Goal: Task Accomplishment & Management: Complete application form

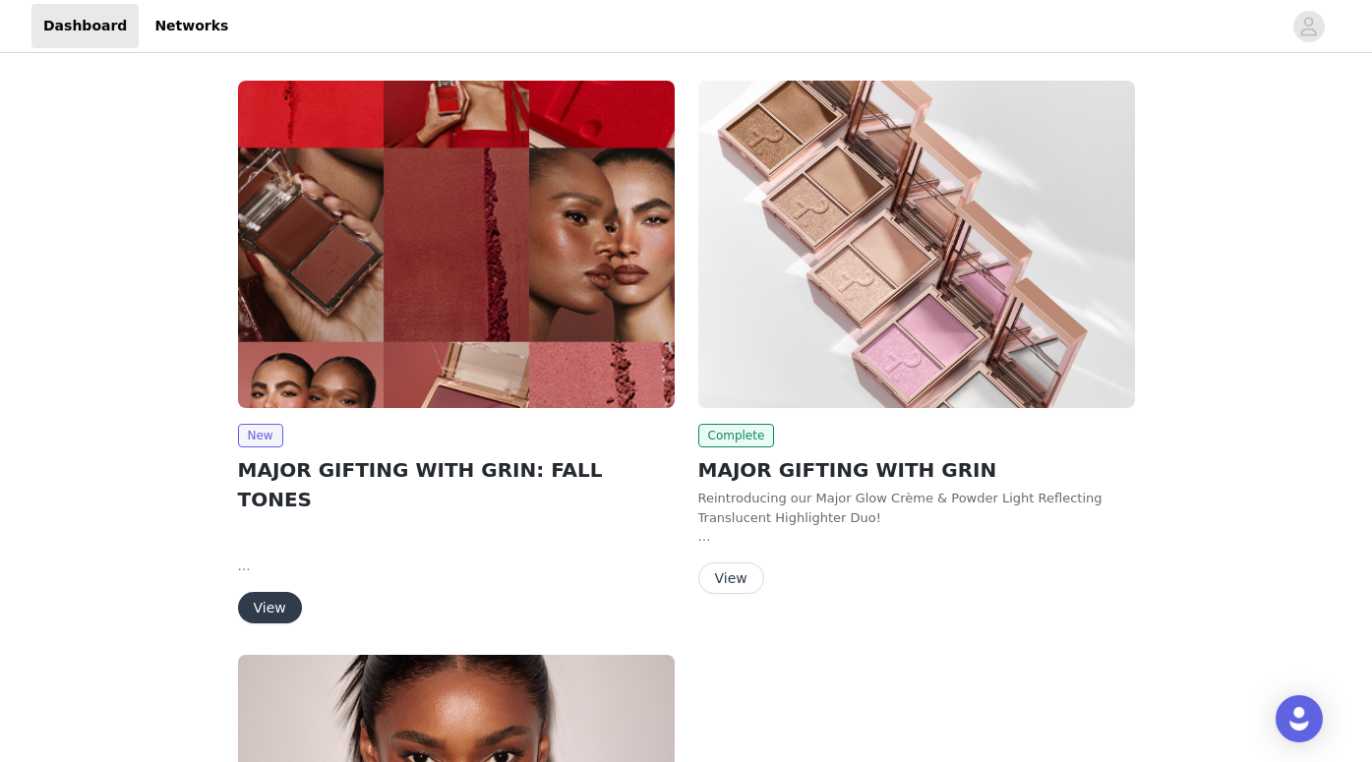
click at [279, 592] on button "View" at bounding box center [270, 607] width 64 height 31
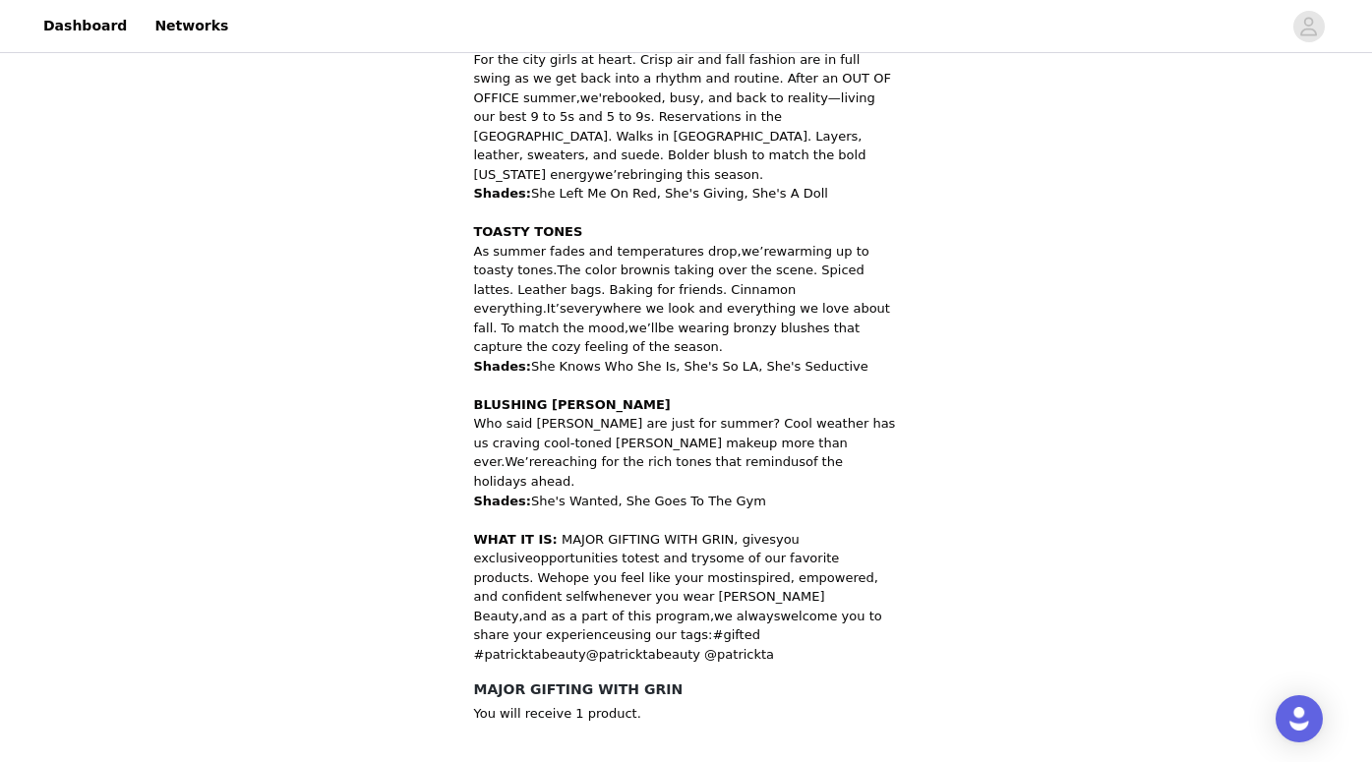
scroll to position [996, 0]
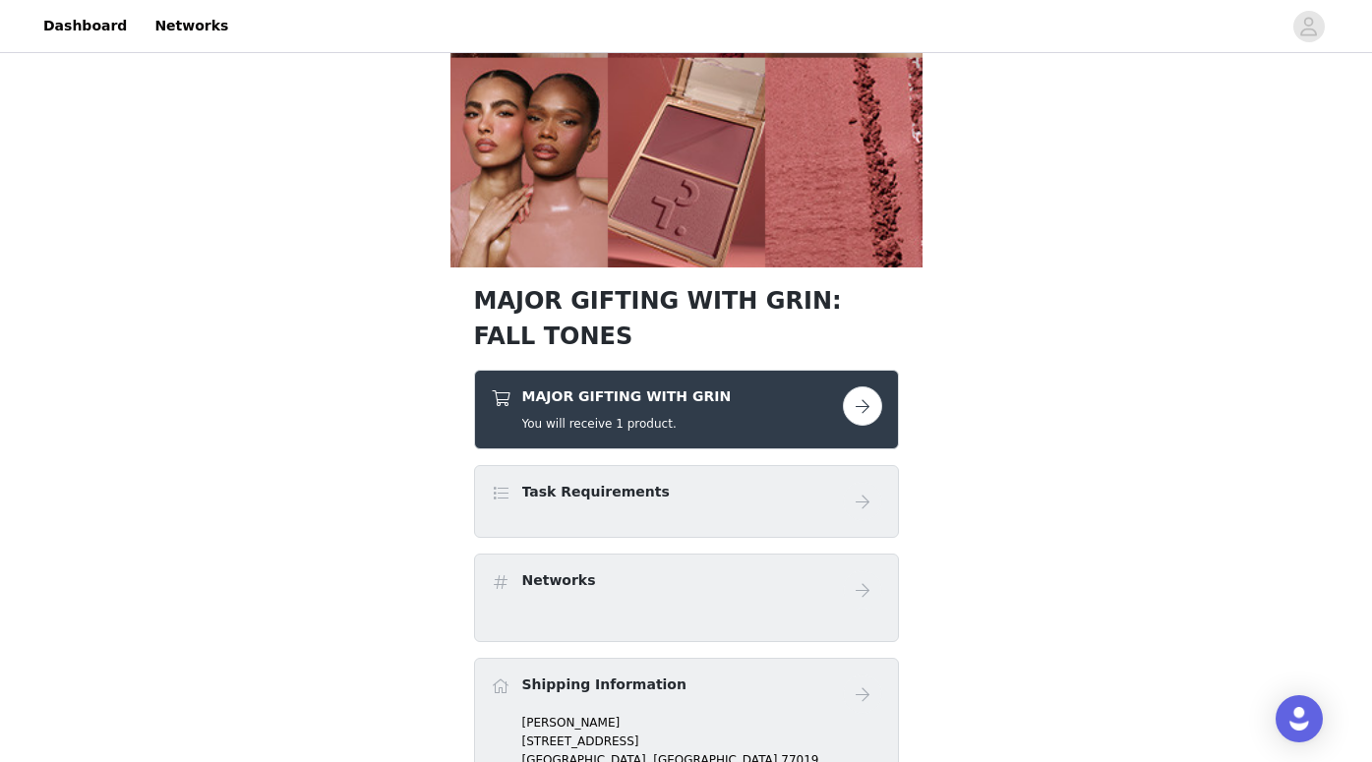
scroll to position [431, 0]
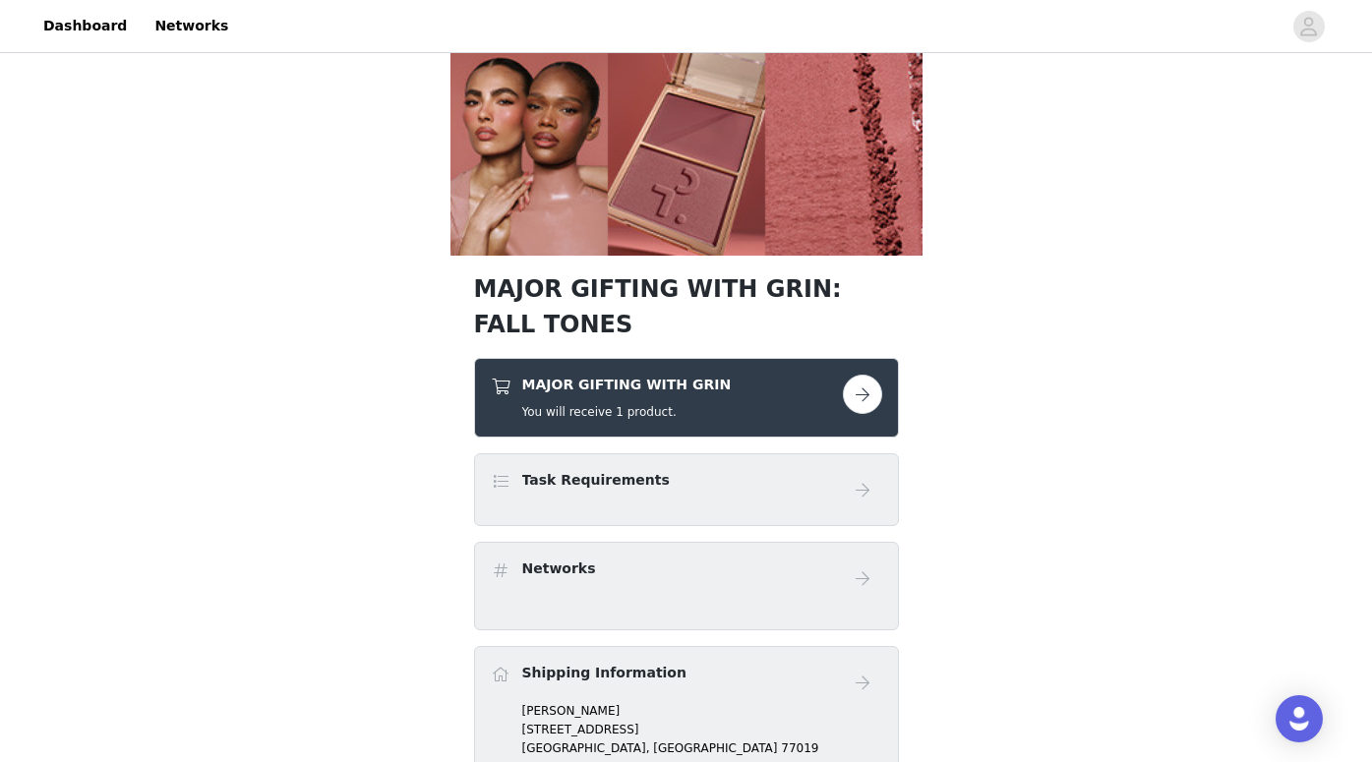
click at [855, 389] on button "button" at bounding box center [862, 394] width 39 height 39
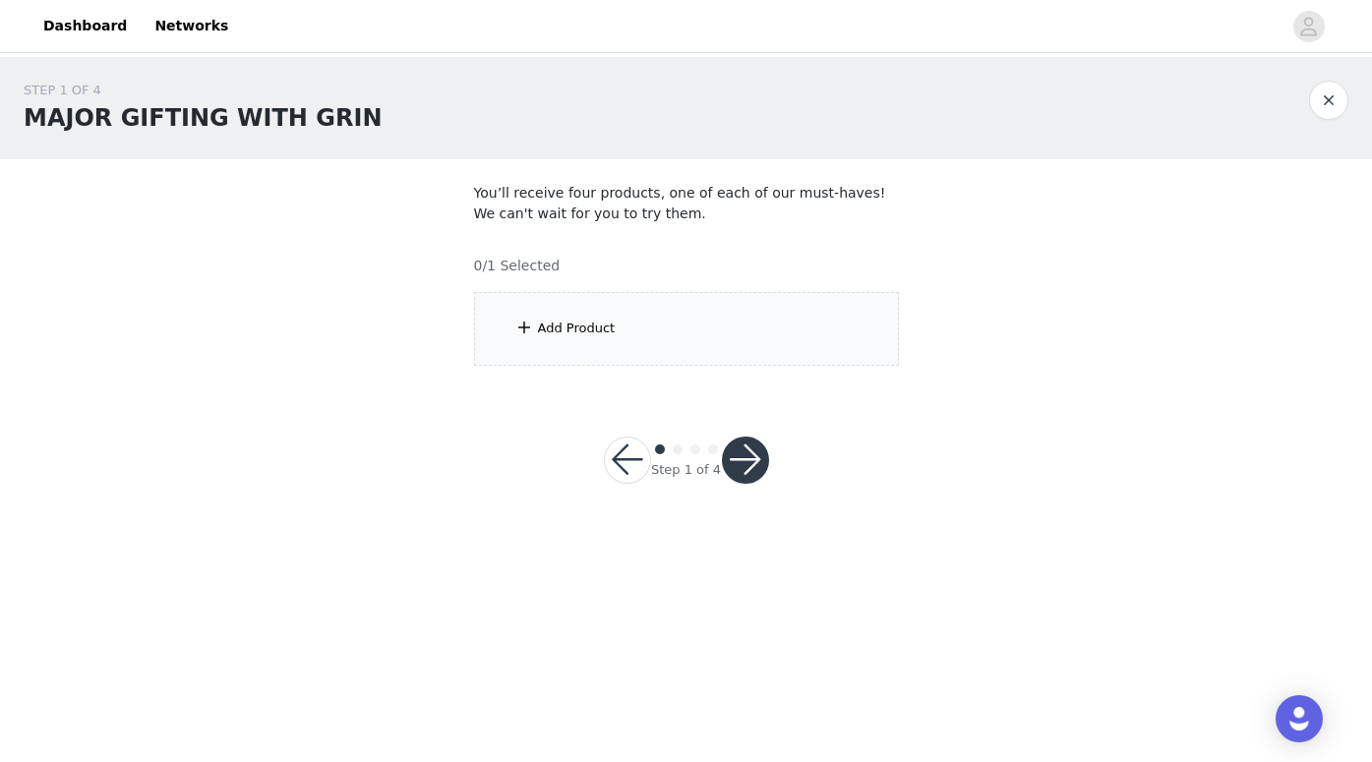
click at [726, 340] on div "Add Product" at bounding box center [686, 329] width 425 height 74
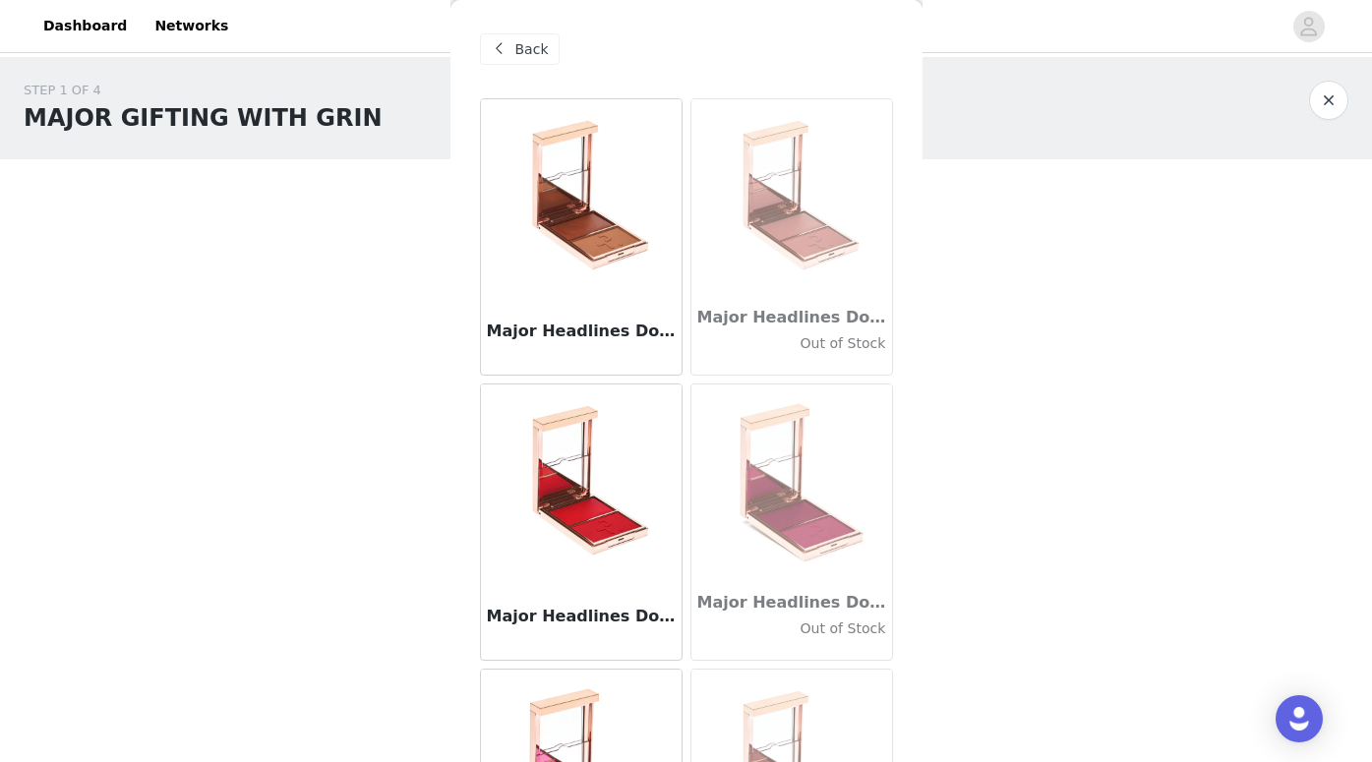
click at [639, 306] on div "Major Headlines Double-Take Crème & Powder Blush Duo - She's so LA" at bounding box center [581, 335] width 201 height 79
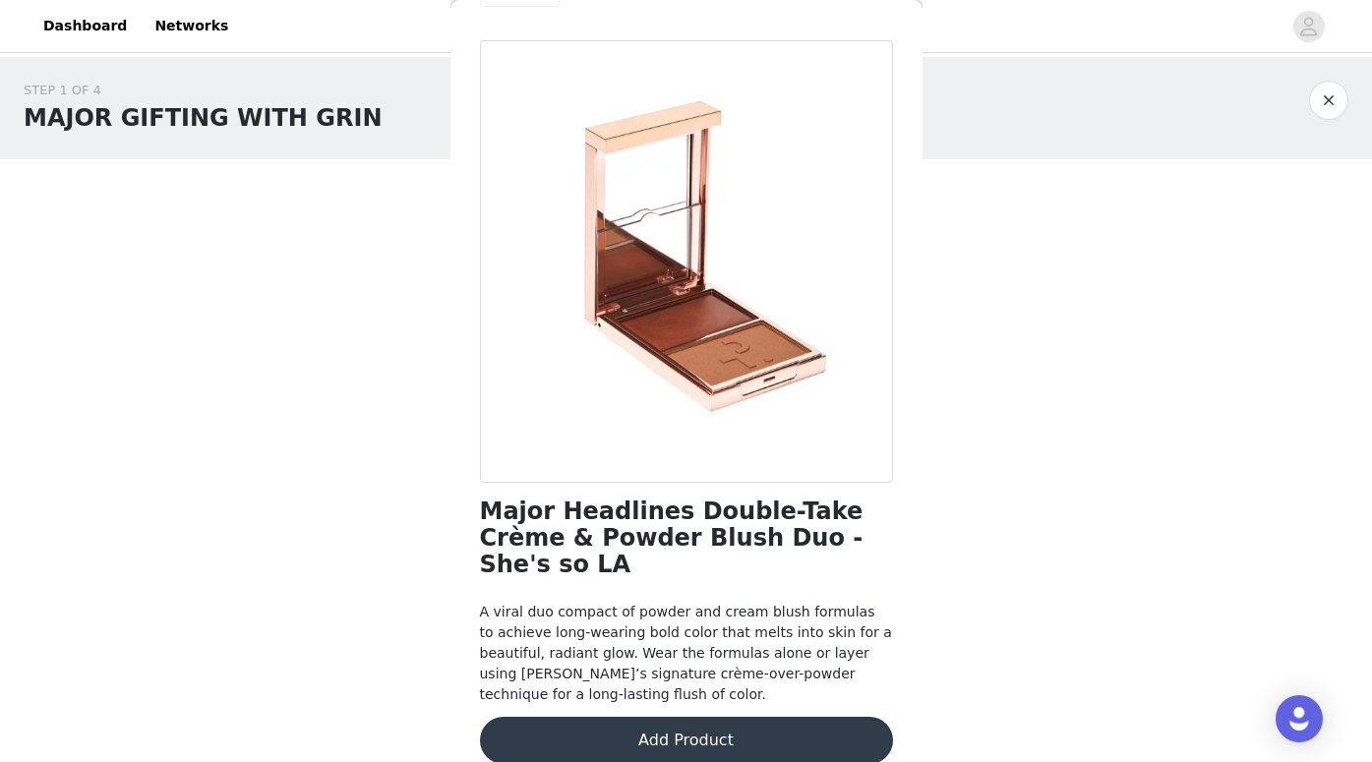
scroll to position [57, 0]
click at [677, 727] on button "Add Product" at bounding box center [686, 741] width 413 height 47
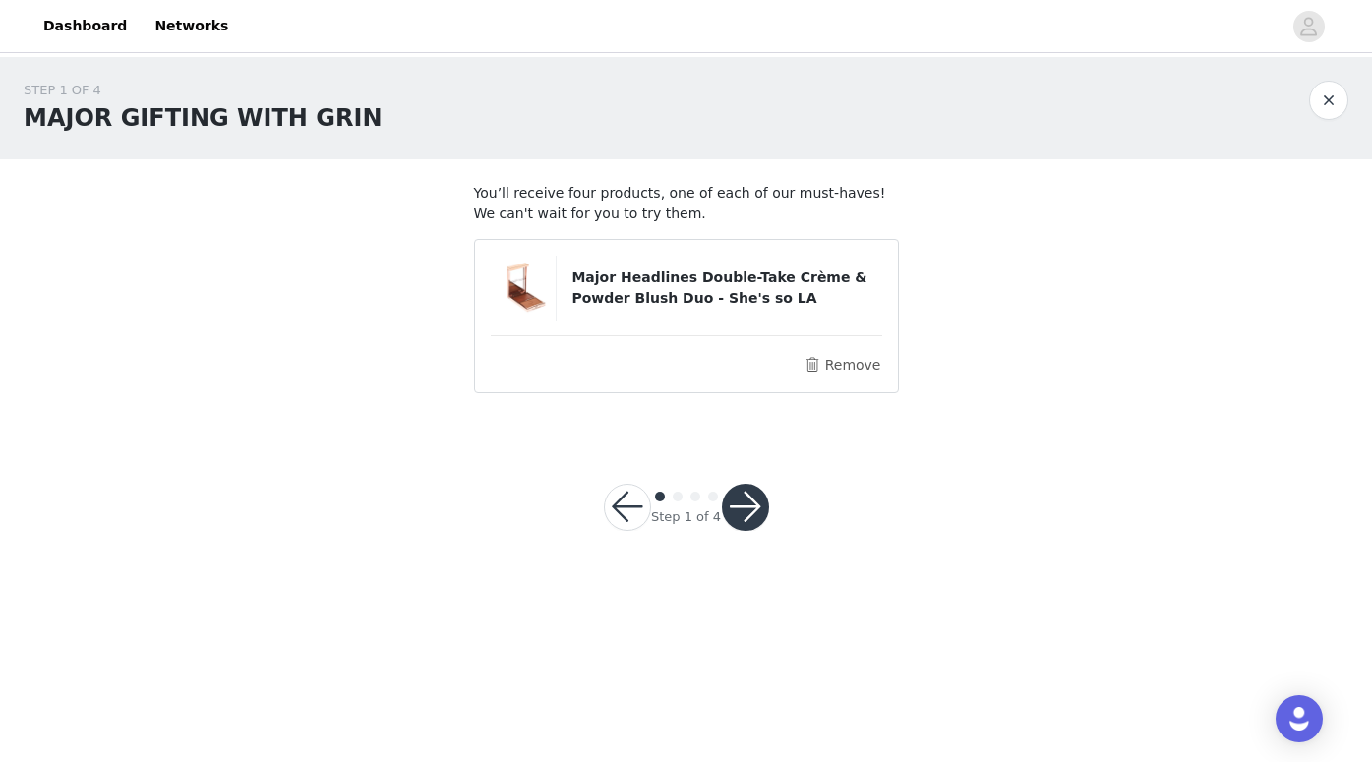
click at [758, 491] on button "button" at bounding box center [745, 507] width 47 height 47
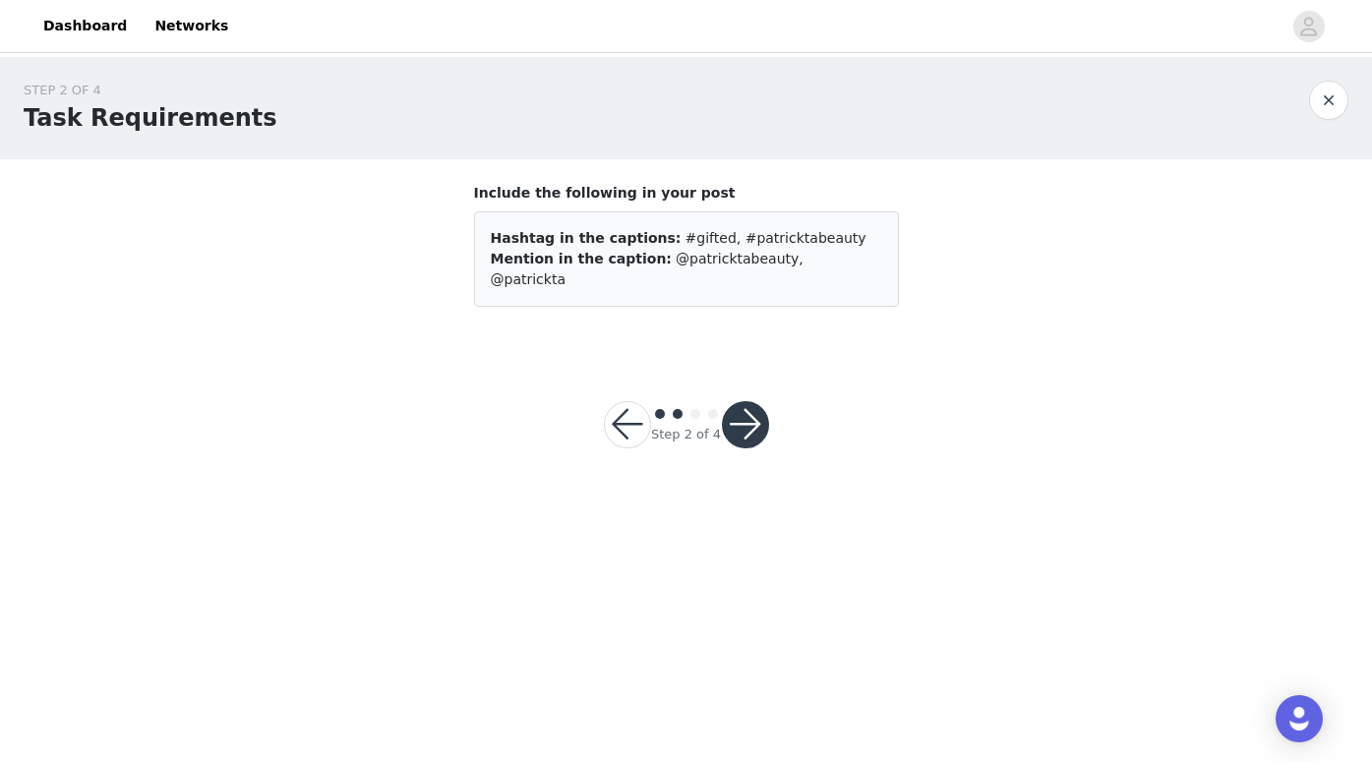
click at [620, 423] on button "button" at bounding box center [627, 424] width 47 height 47
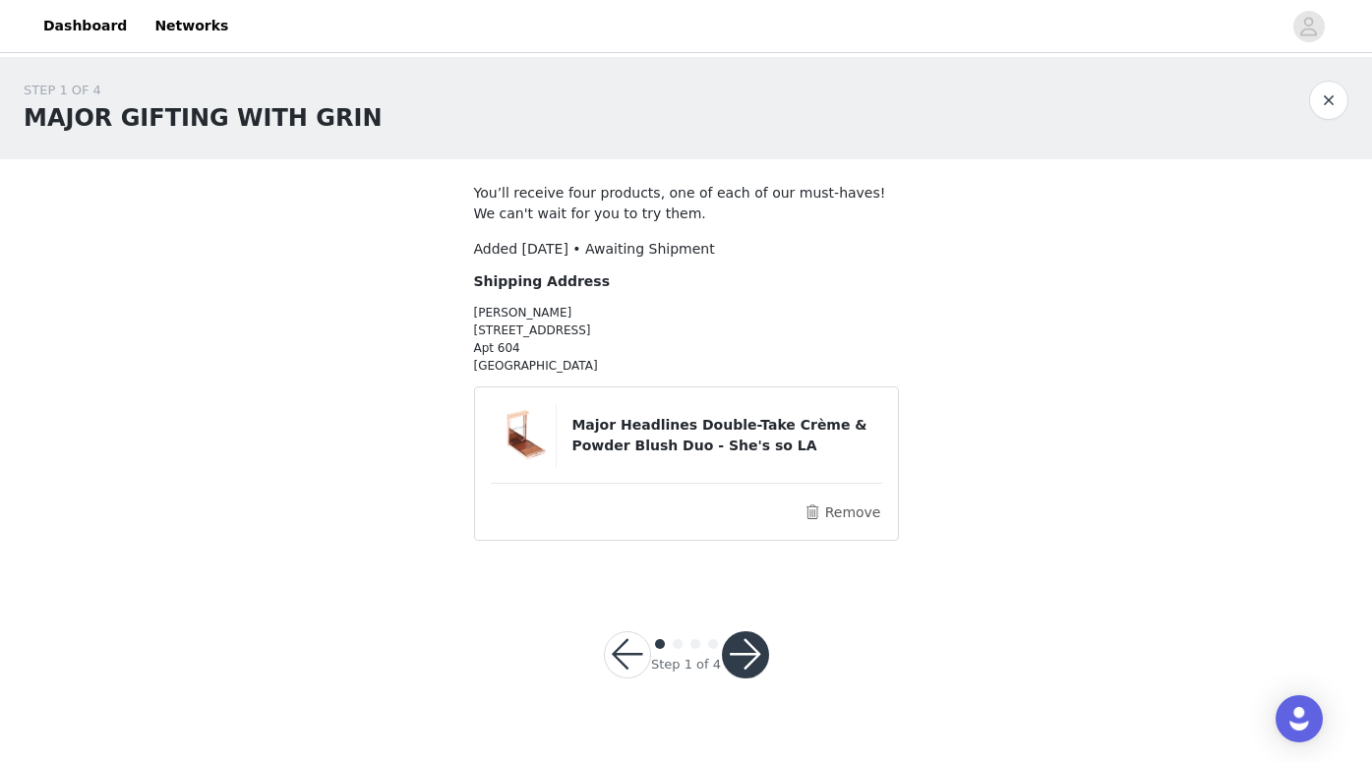
click at [625, 654] on button "button" at bounding box center [627, 655] width 47 height 47
click at [847, 527] on article "Major Headlines Double-Take Crème & Powder Blush Duo - She's so LA Remove" at bounding box center [686, 464] width 425 height 154
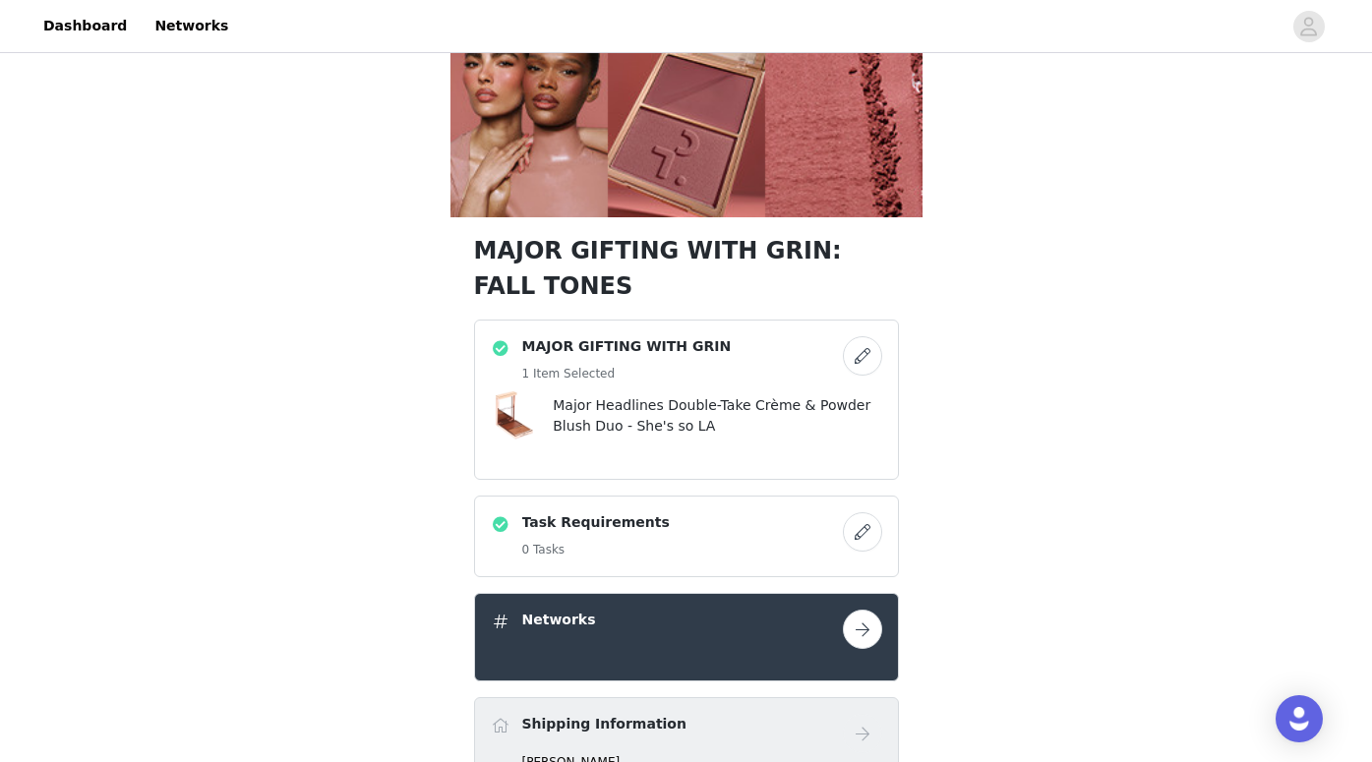
scroll to position [498, 0]
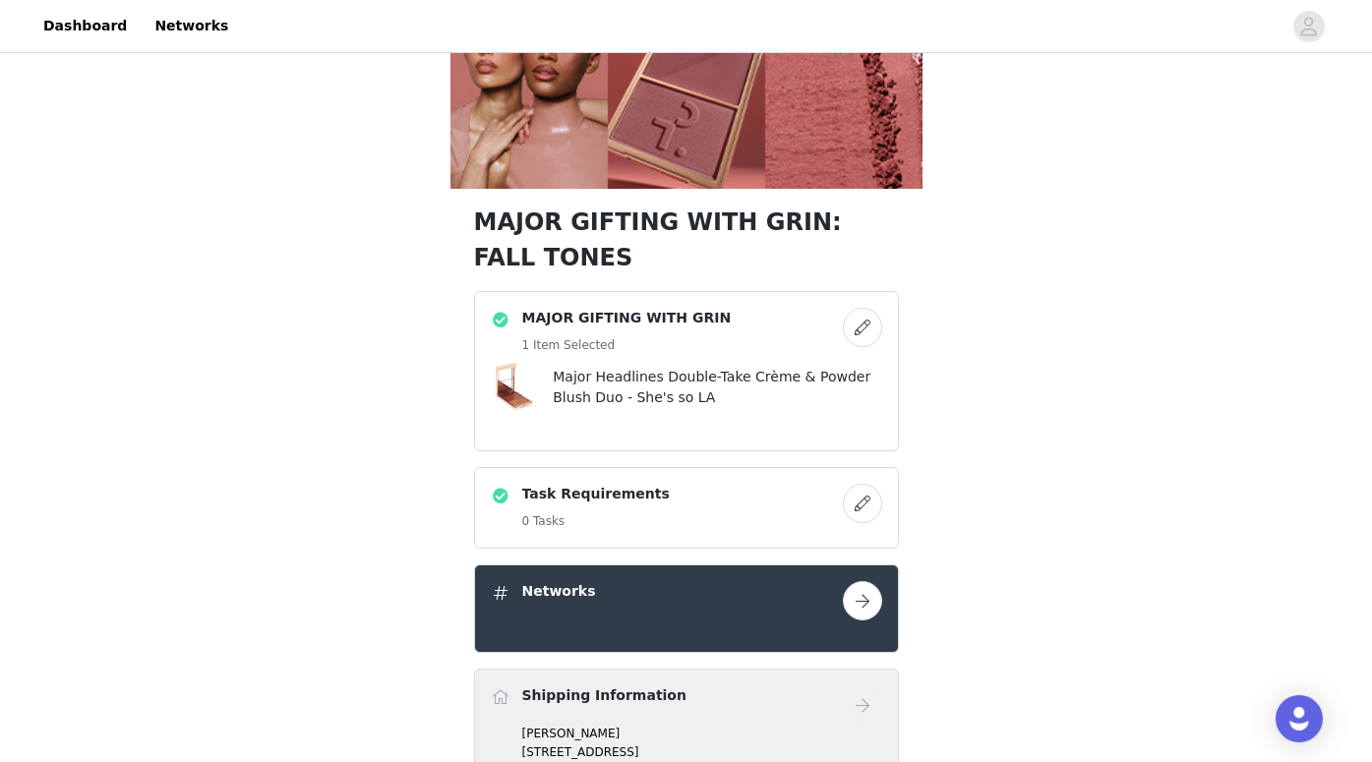
click at [858, 311] on button "button" at bounding box center [862, 327] width 39 height 39
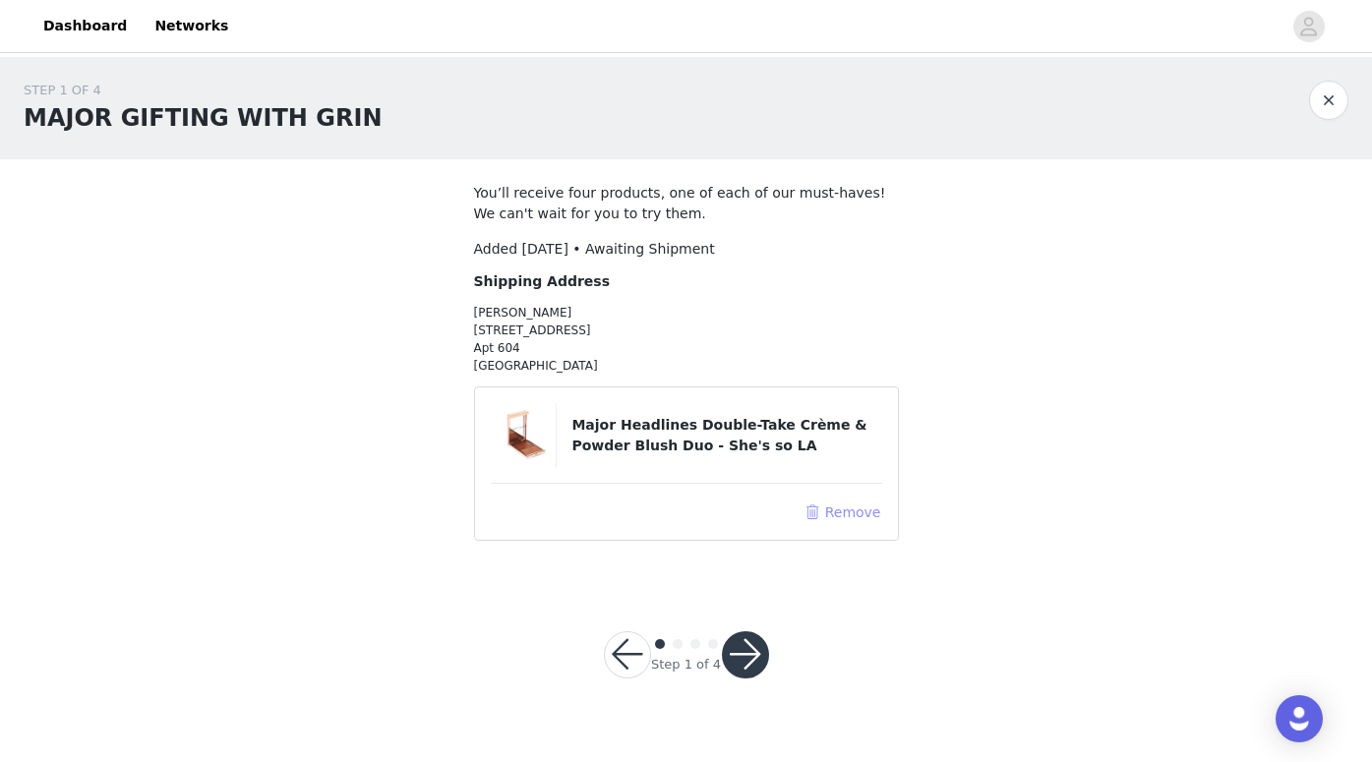
click at [835, 518] on button "Remove" at bounding box center [842, 513] width 79 height 24
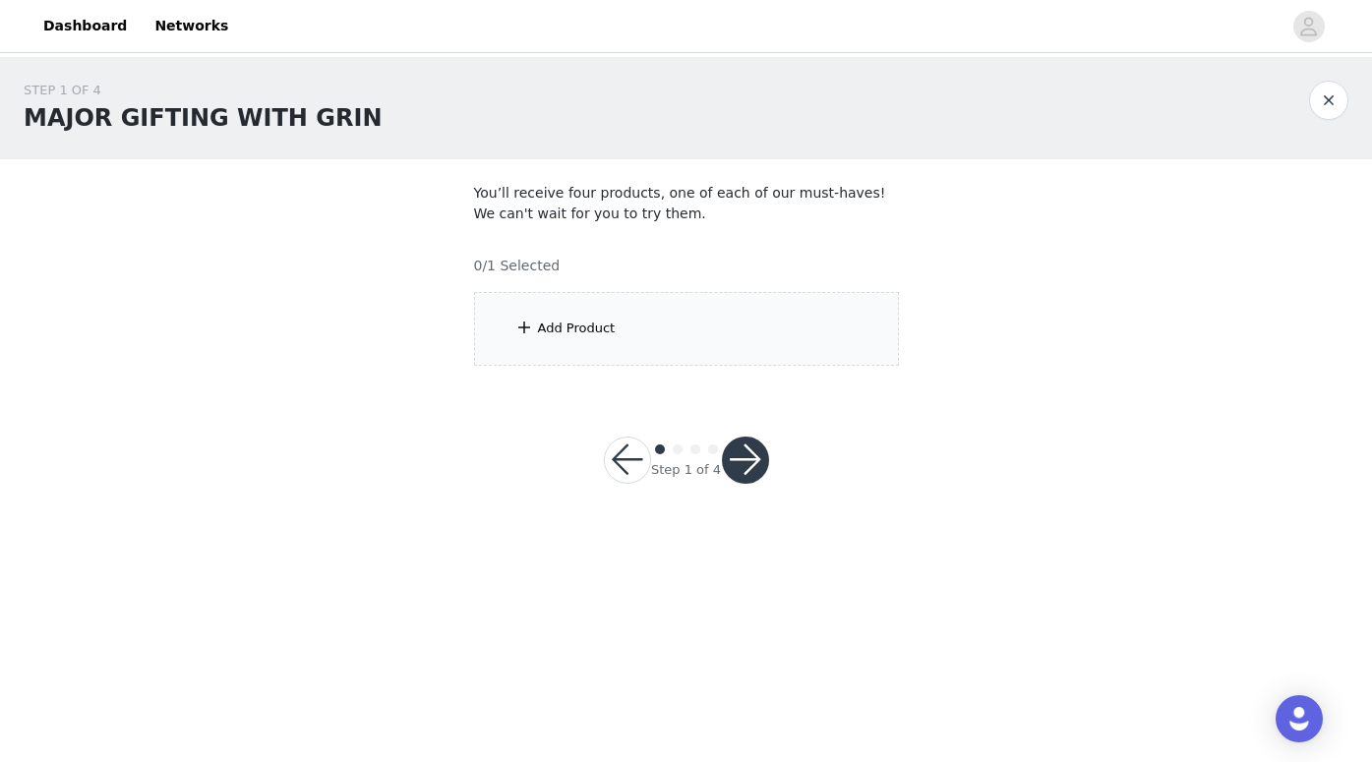
click at [664, 350] on div "Add Product" at bounding box center [686, 329] width 425 height 74
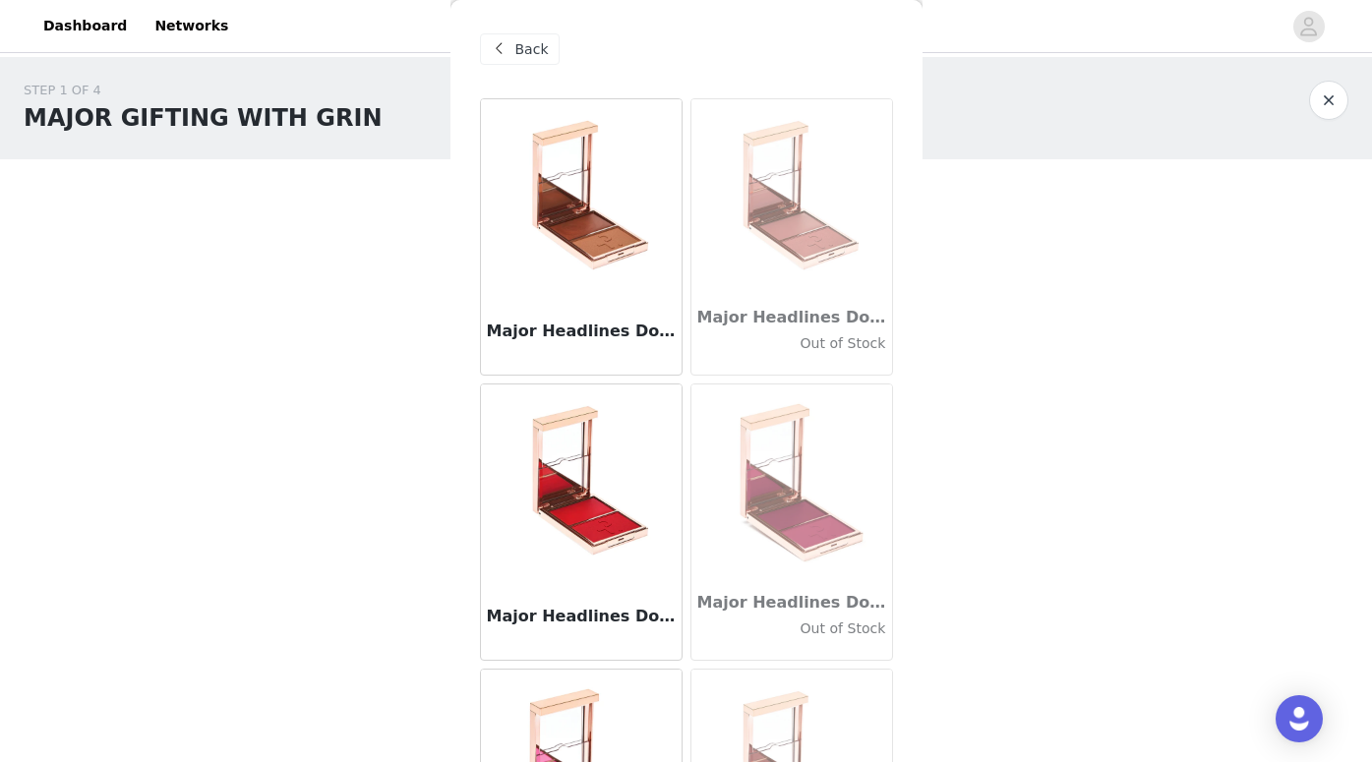
click at [779, 220] on img at bounding box center [792, 197] width 197 height 197
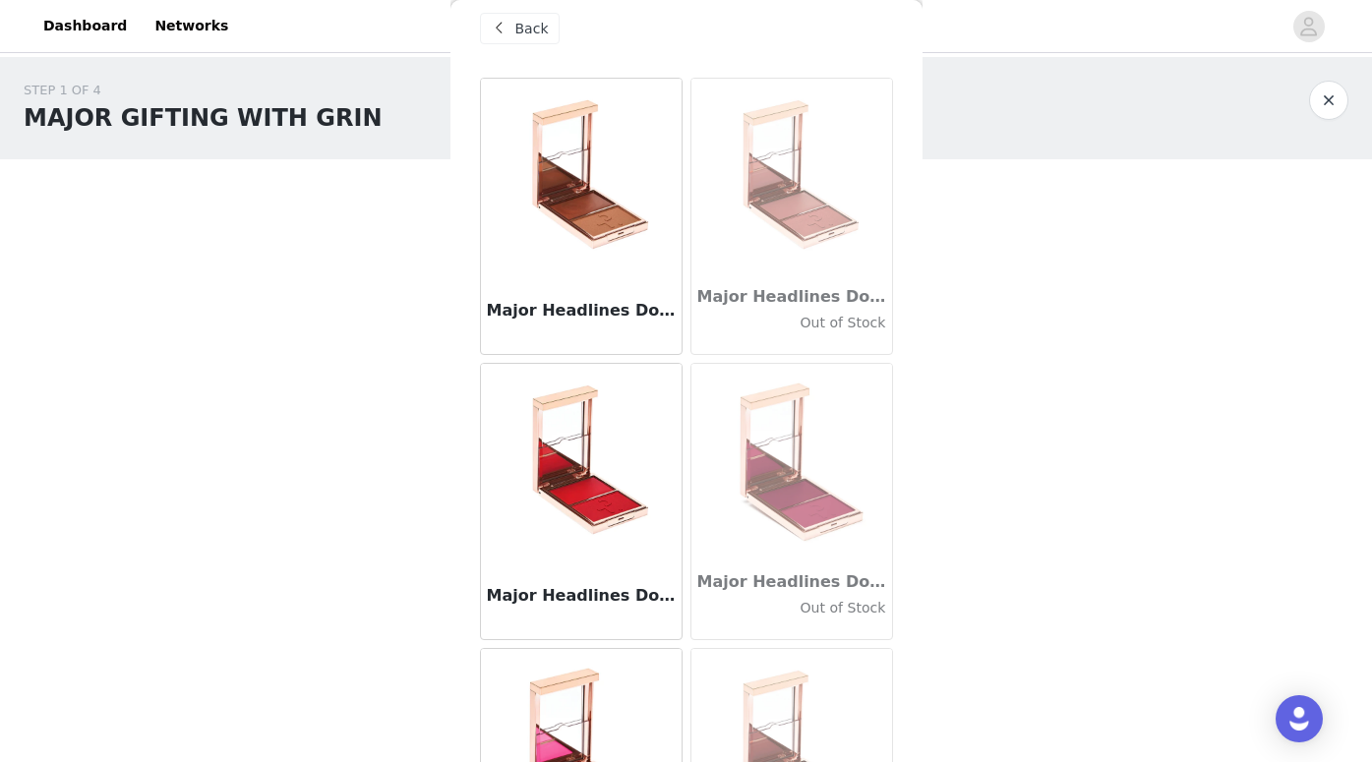
scroll to position [7, 0]
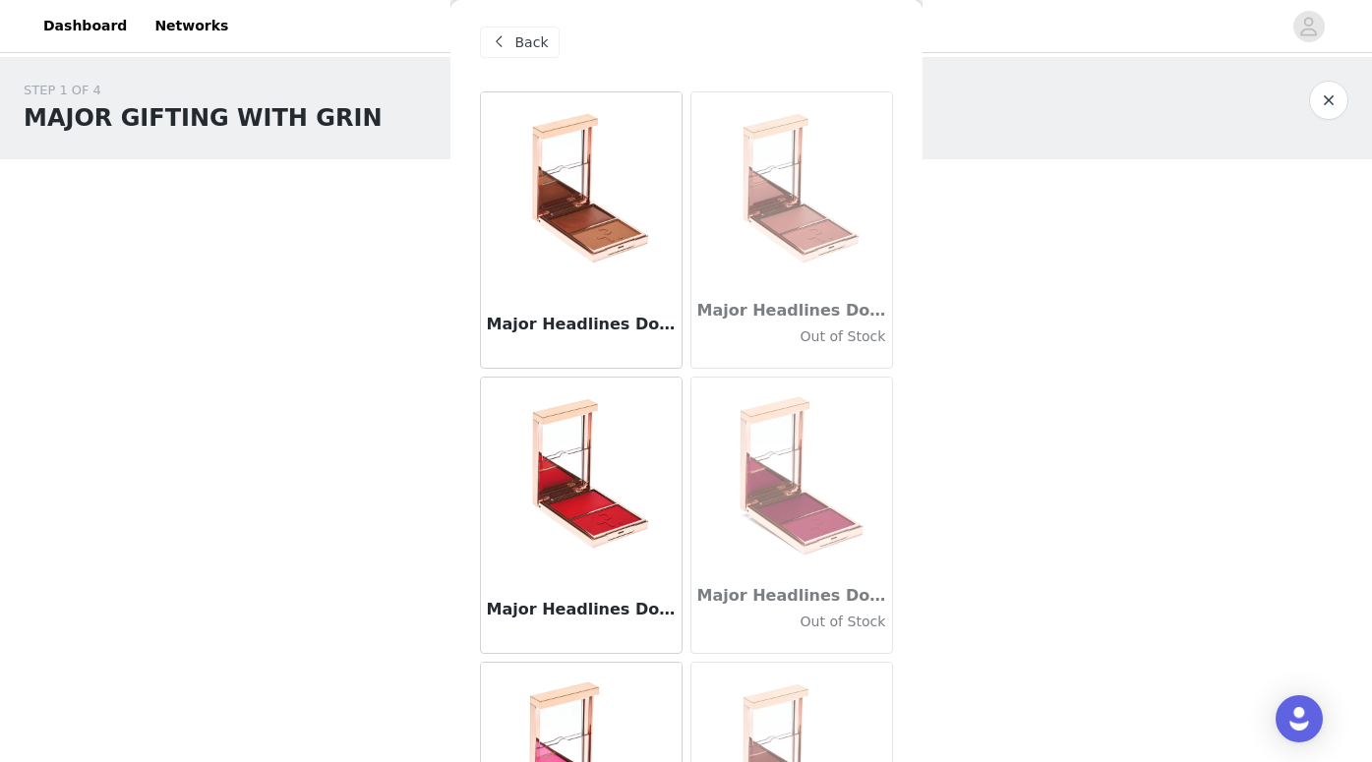
click at [613, 213] on img at bounding box center [581, 190] width 197 height 197
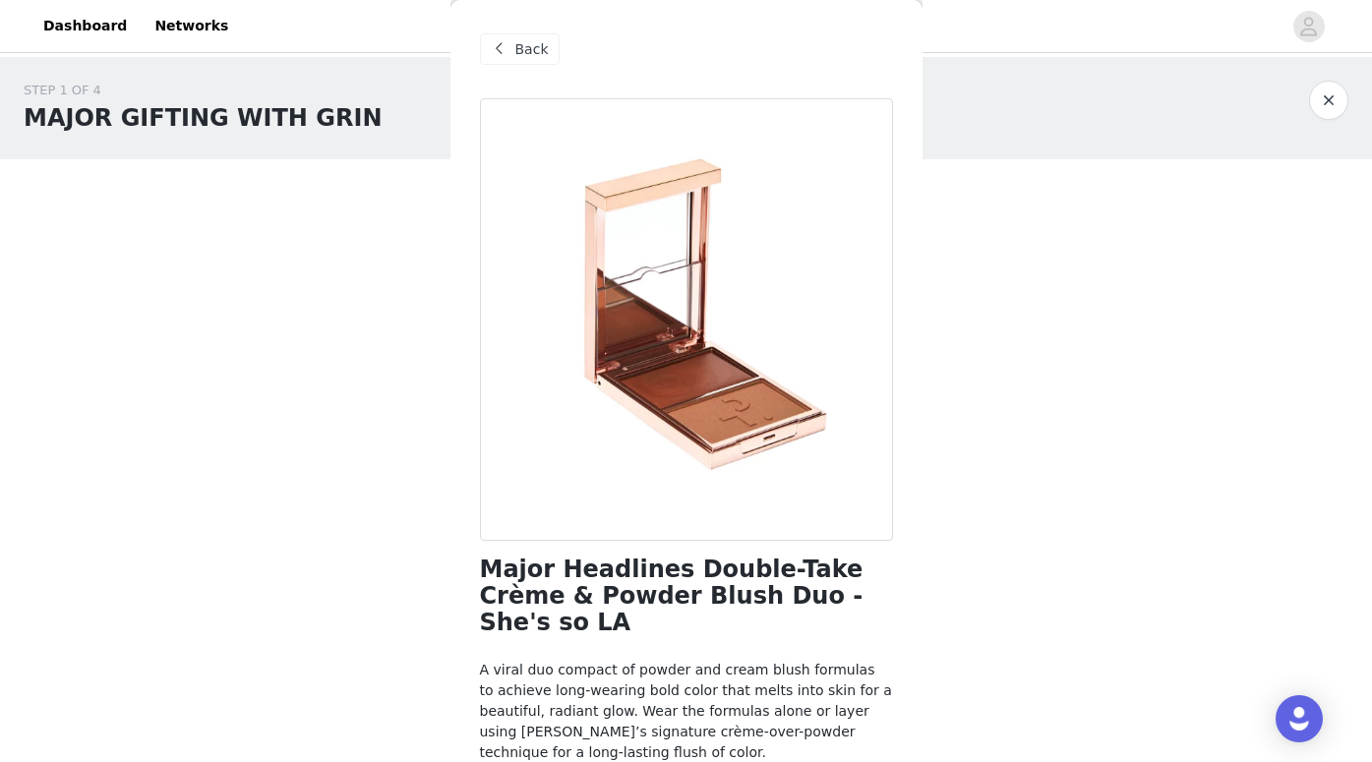
scroll to position [0, 0]
click at [533, 44] on span "Back" at bounding box center [531, 49] width 33 height 21
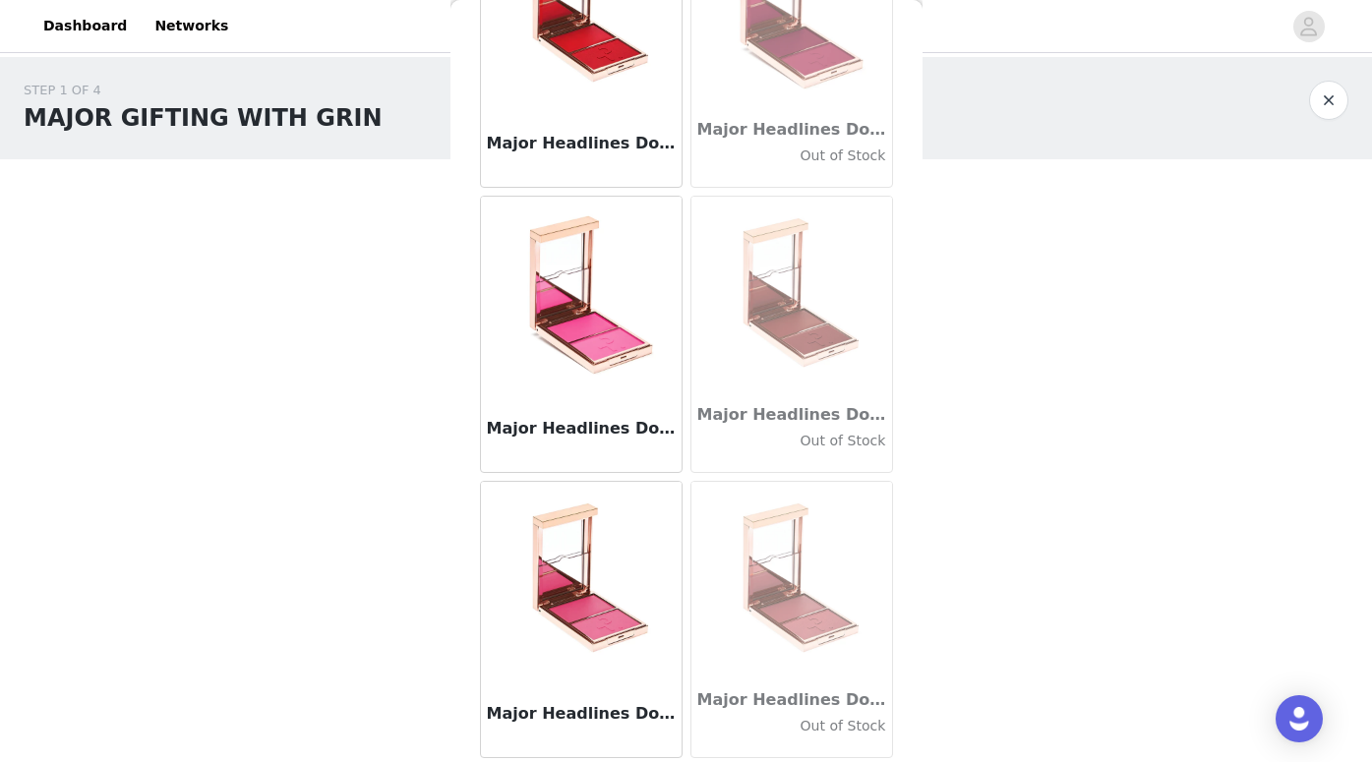
click at [640, 611] on img at bounding box center [581, 580] width 197 height 197
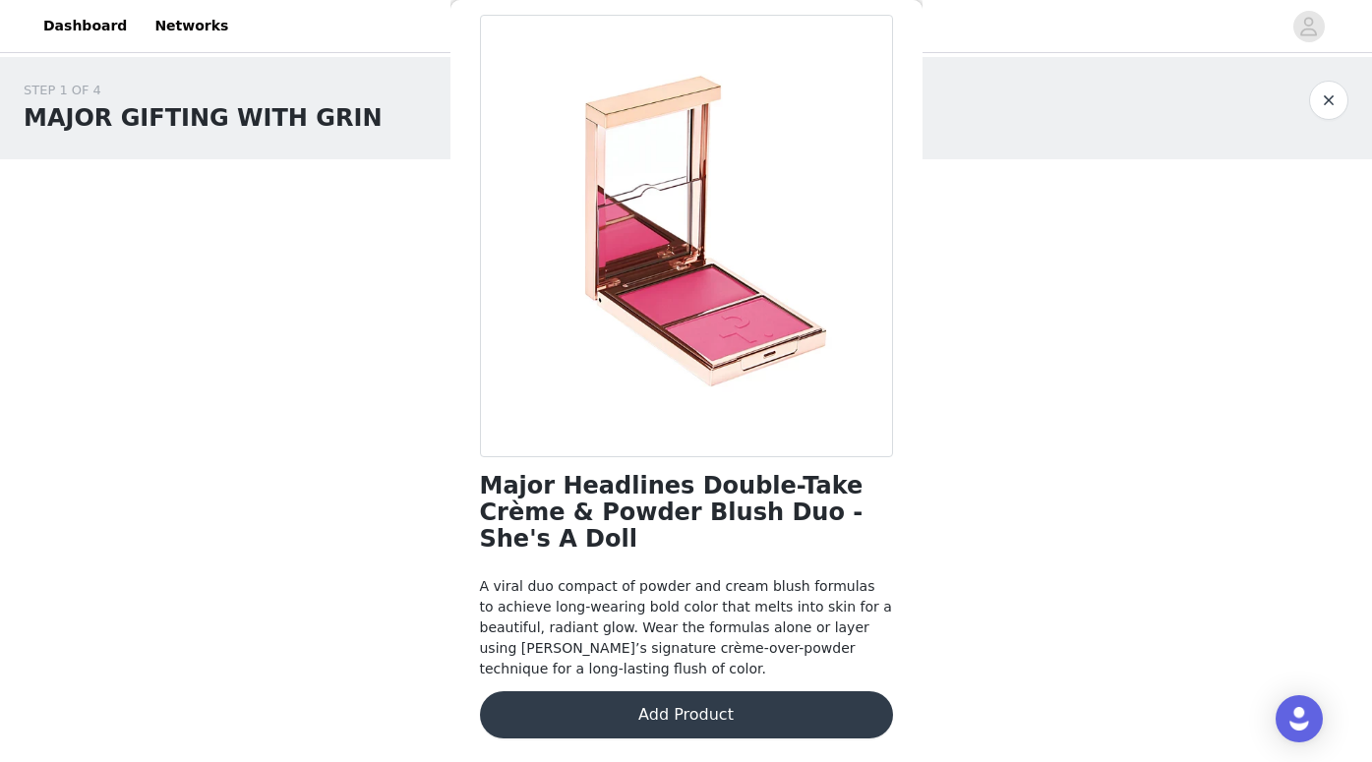
click at [727, 692] on button "Add Product" at bounding box center [686, 715] width 413 height 47
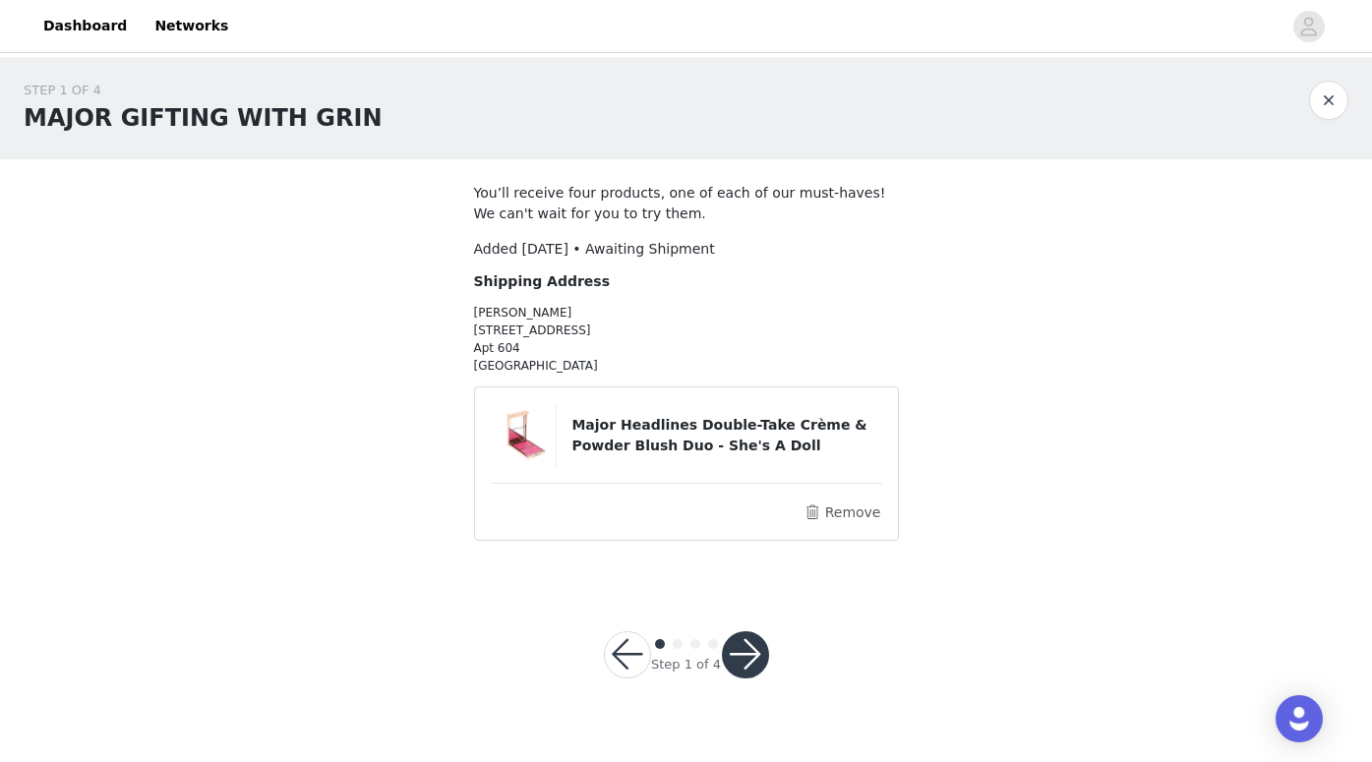
click at [741, 670] on button "button" at bounding box center [745, 655] width 47 height 47
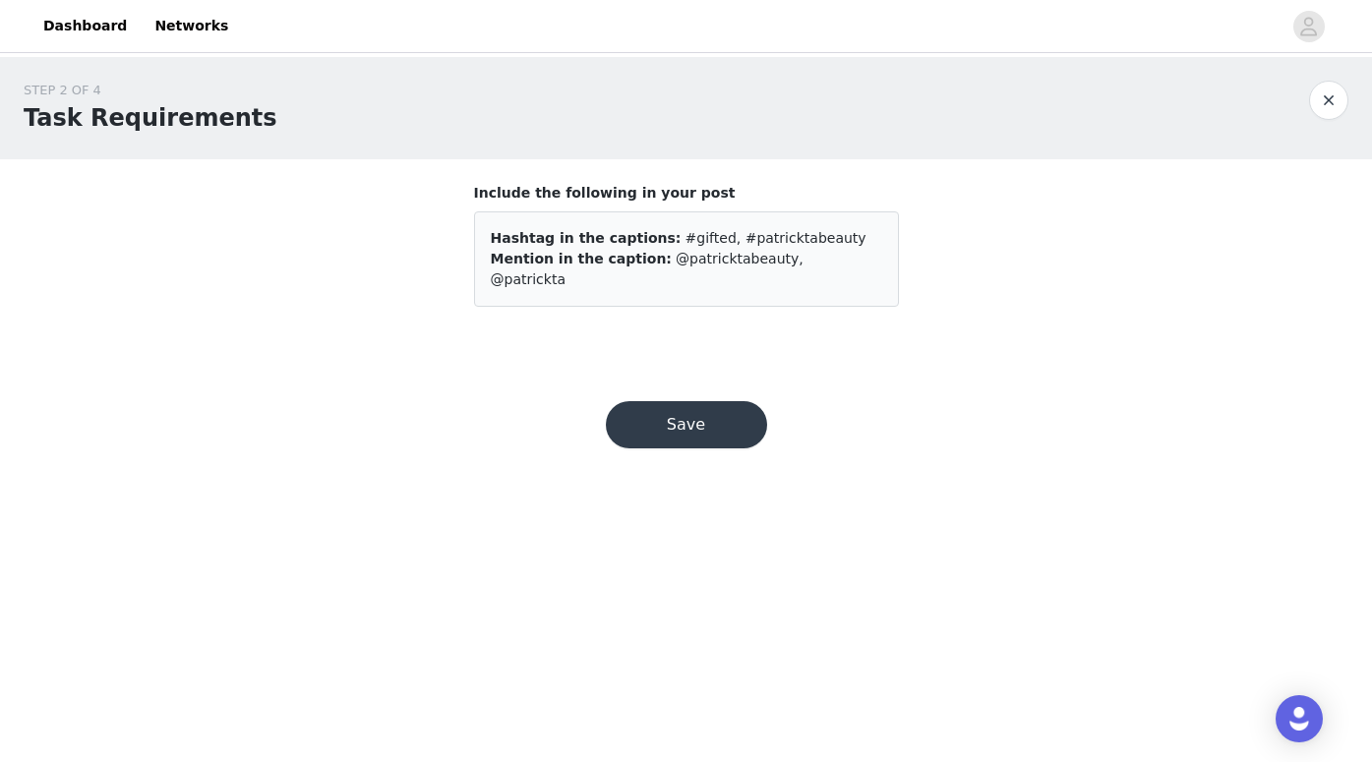
click at [707, 419] on button "Save" at bounding box center [686, 424] width 161 height 47
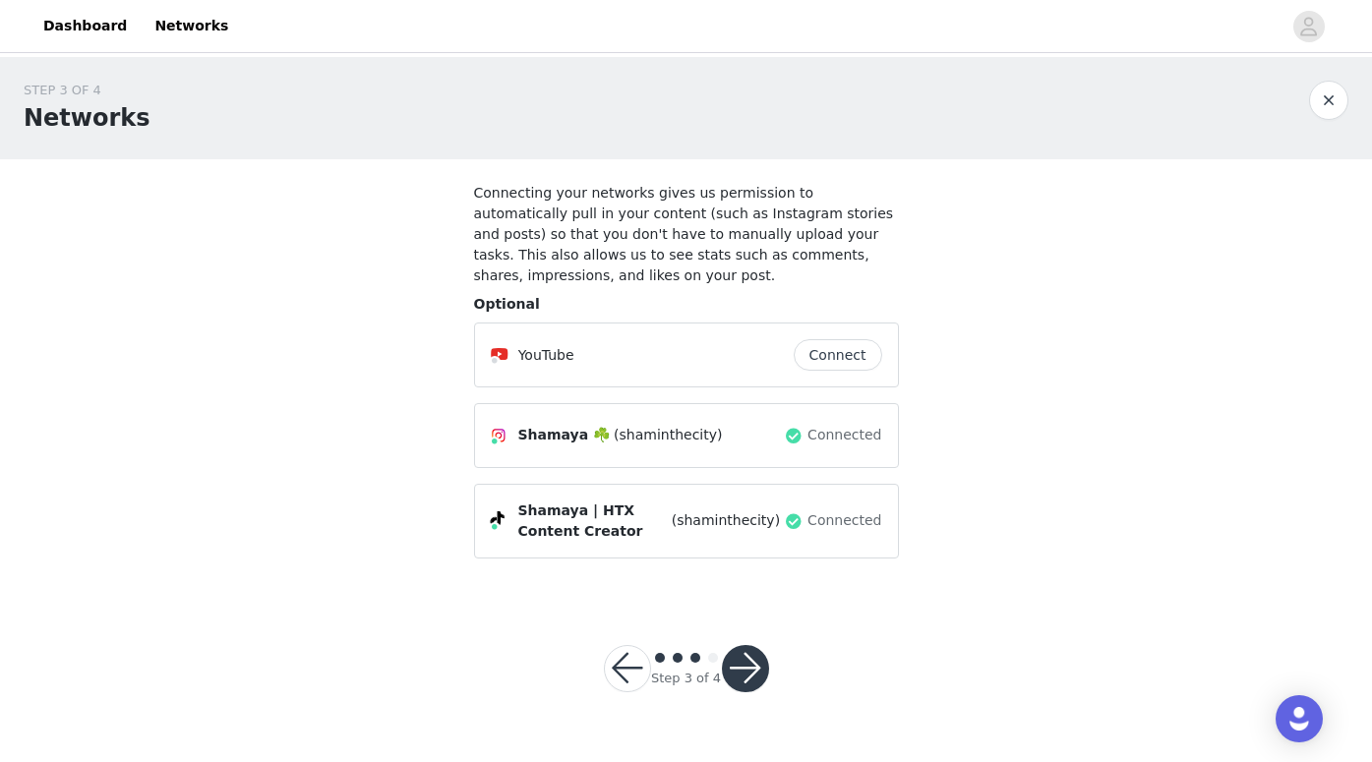
click at [752, 657] on button "button" at bounding box center [745, 668] width 47 height 47
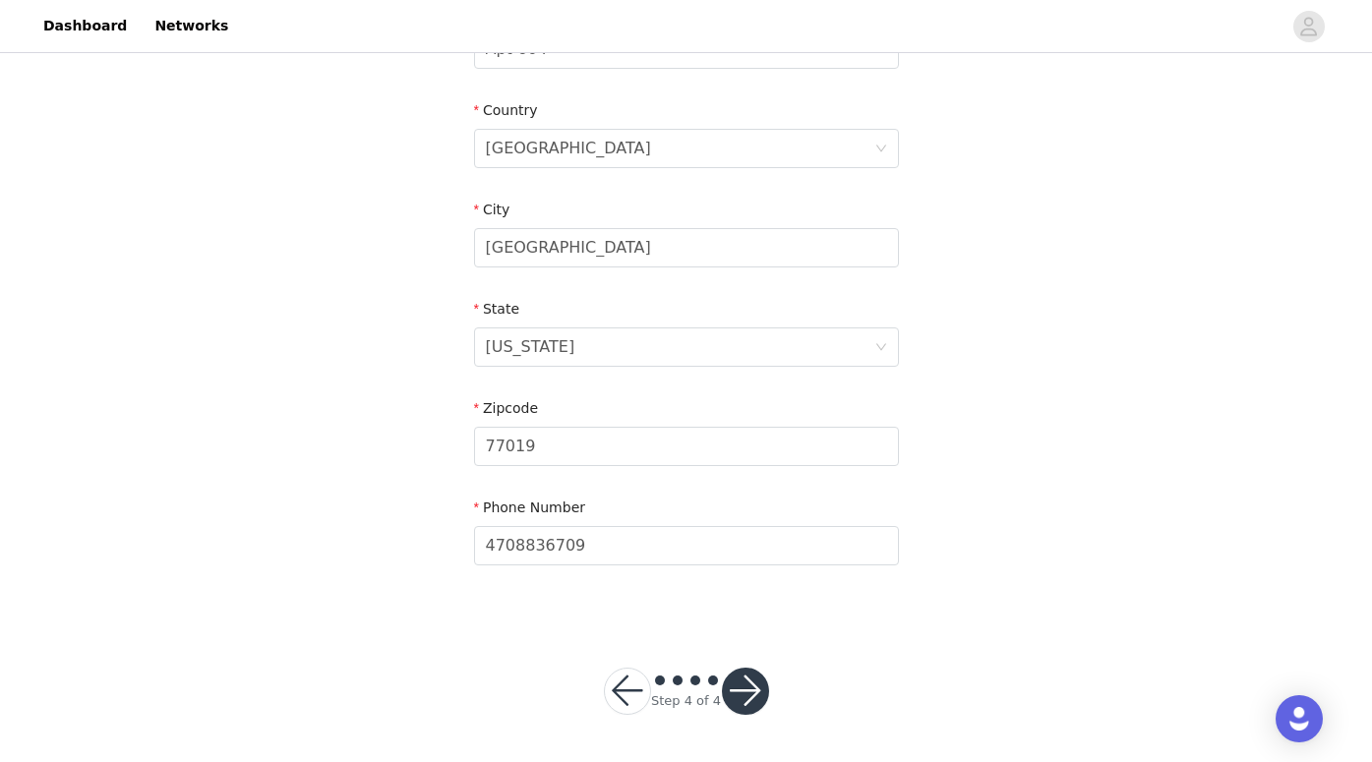
scroll to position [578, 0]
click at [742, 706] on button "button" at bounding box center [745, 692] width 47 height 47
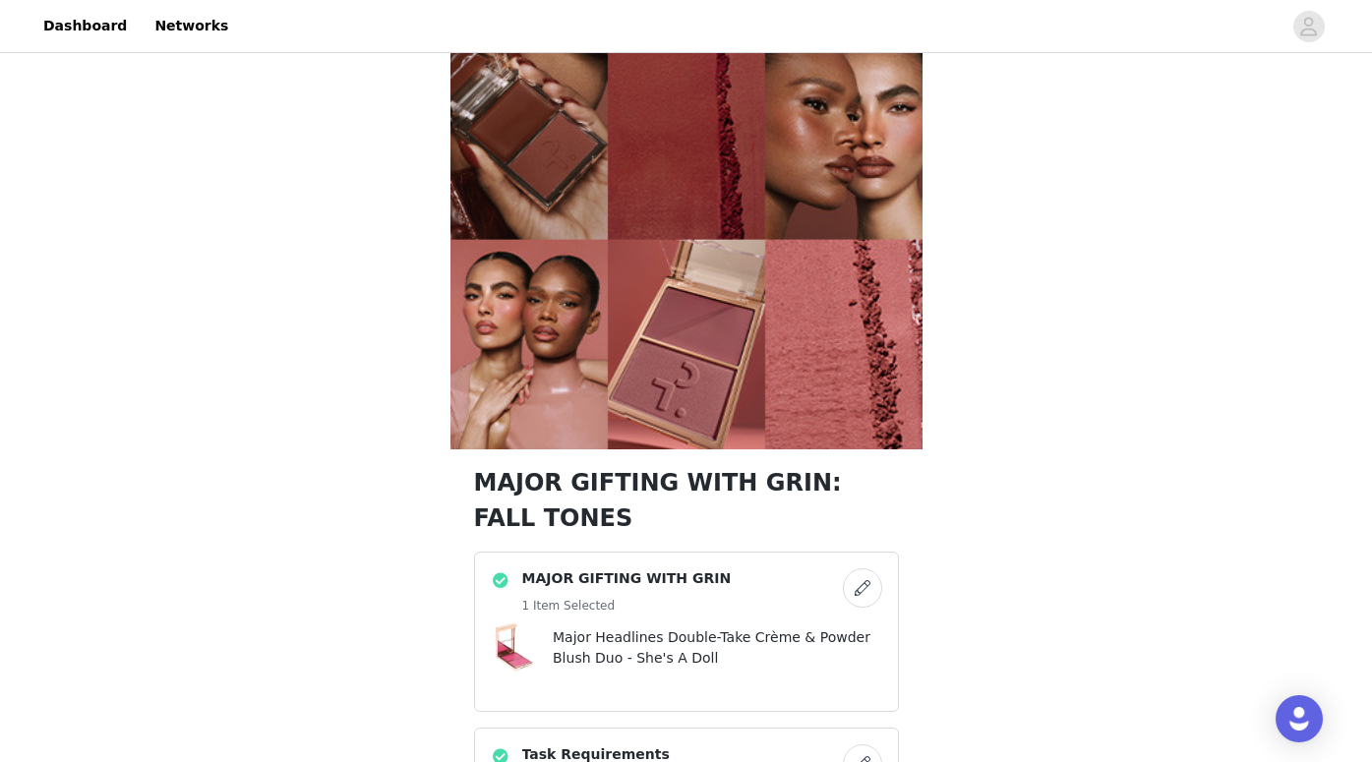
scroll to position [238, 0]
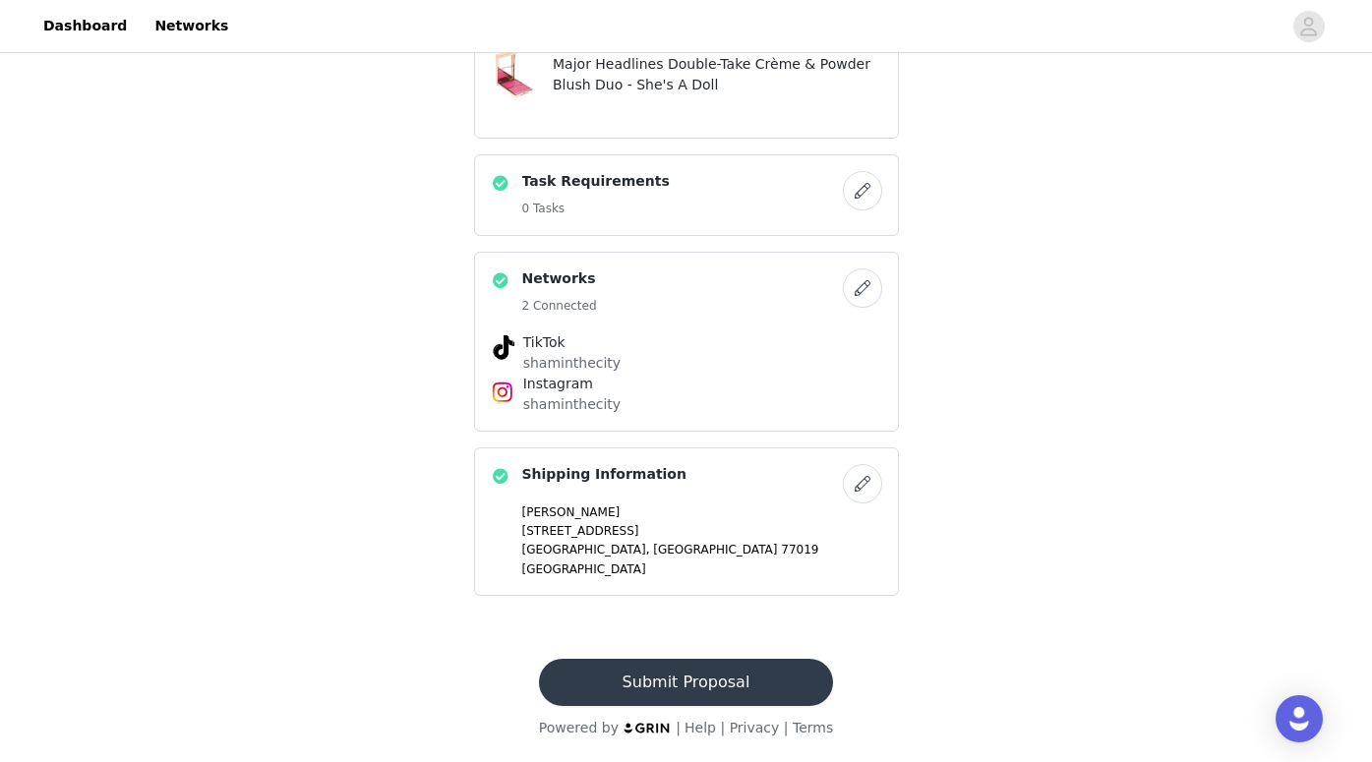
click at [702, 676] on button "Submit Proposal" at bounding box center [686, 682] width 294 height 47
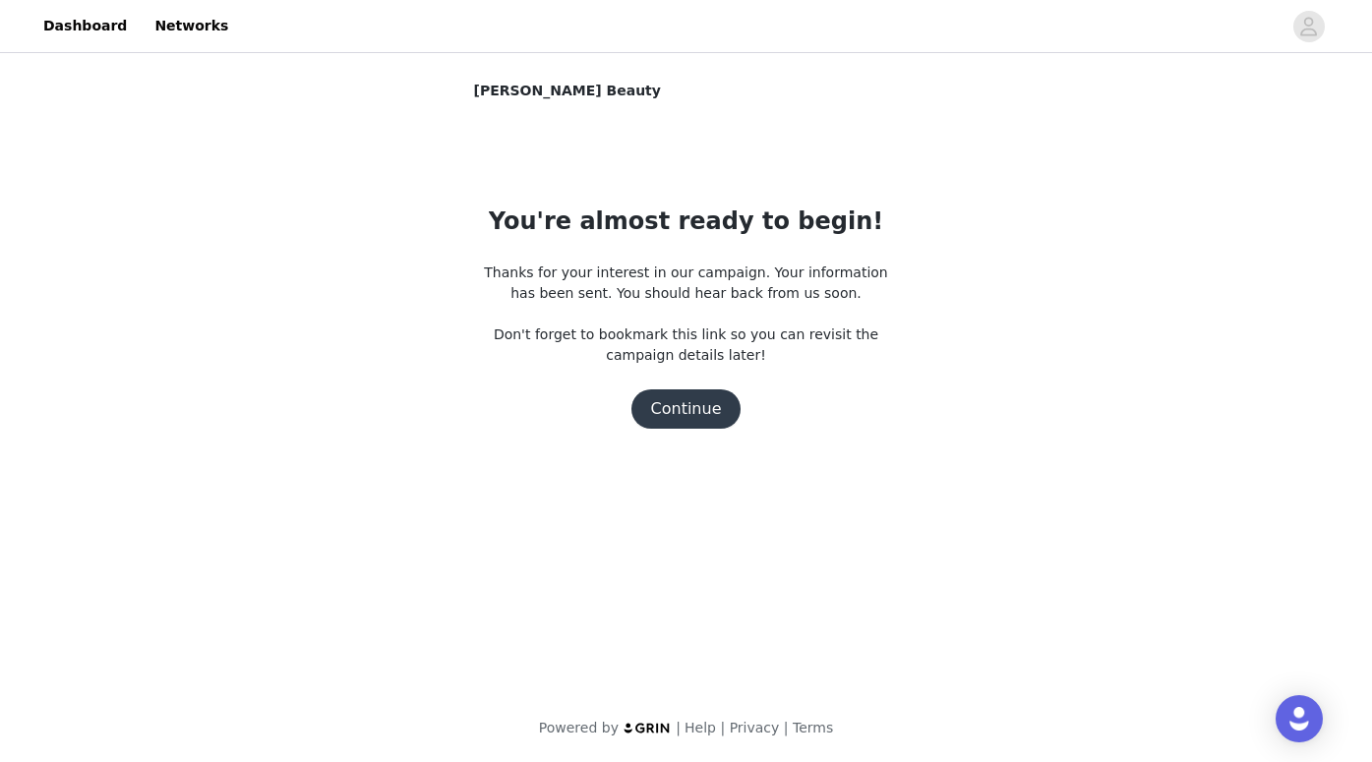
scroll to position [0, 0]
click at [699, 405] on button "Continue" at bounding box center [687, 409] width 110 height 39
